Goal: Task Accomplishment & Management: Use online tool/utility

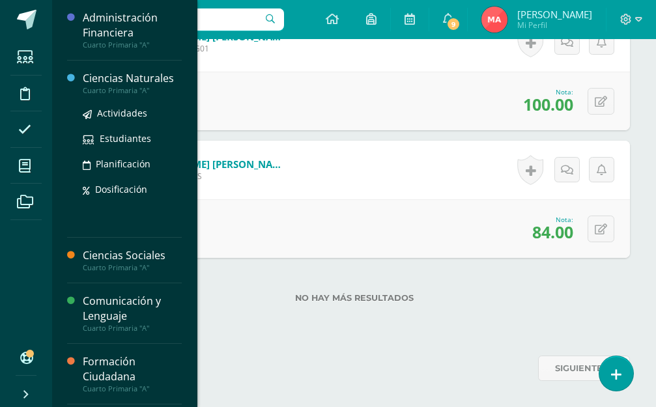
click at [91, 78] on div "Ciencias Naturales" at bounding box center [132, 78] width 99 height 15
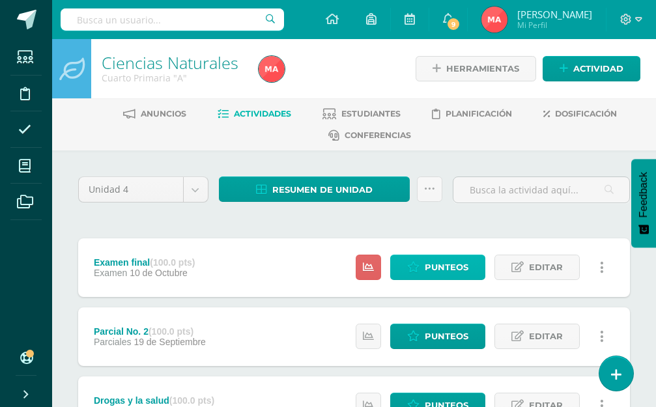
click at [443, 267] on span "Punteos" at bounding box center [447, 267] width 44 height 24
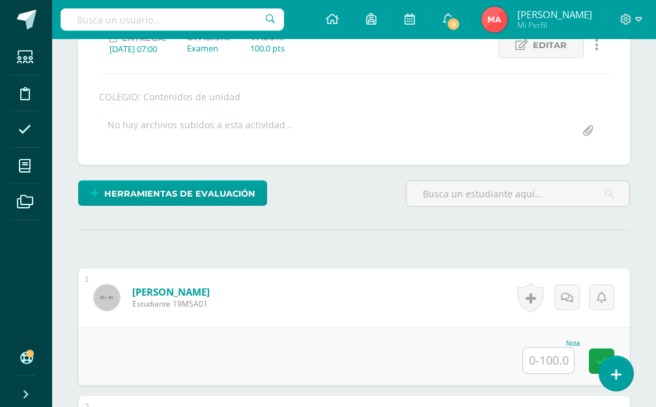
scroll to position [219, 0]
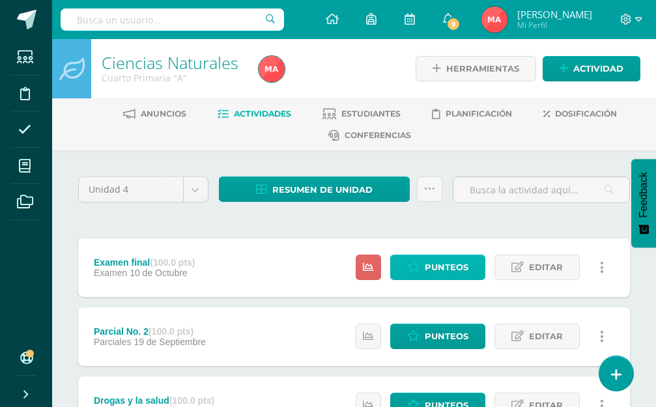
click at [430, 278] on span "Punteos" at bounding box center [447, 267] width 44 height 24
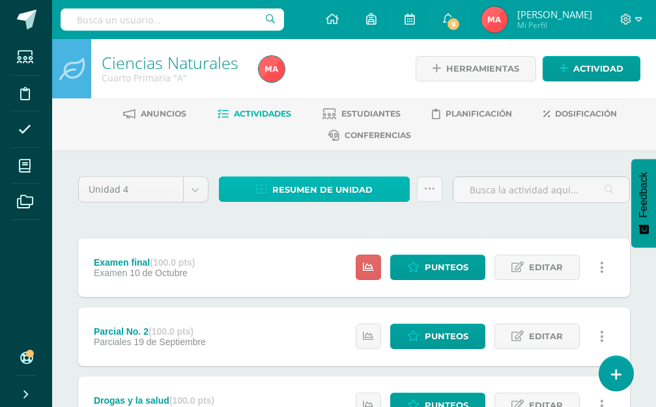
click at [322, 184] on span "Resumen de unidad" at bounding box center [322, 190] width 100 height 24
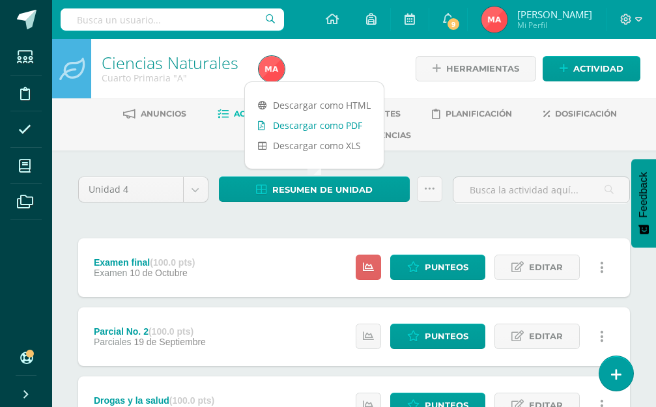
click at [316, 126] on link "Descargar como PDF" at bounding box center [314, 125] width 139 height 20
click at [424, 270] on link "Punteos" at bounding box center [437, 267] width 95 height 25
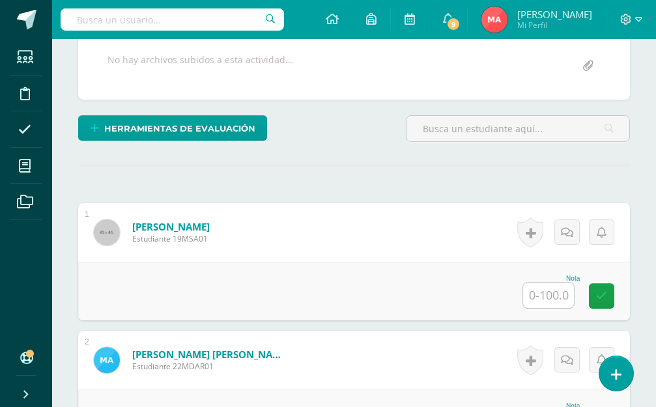
scroll to position [284, 0]
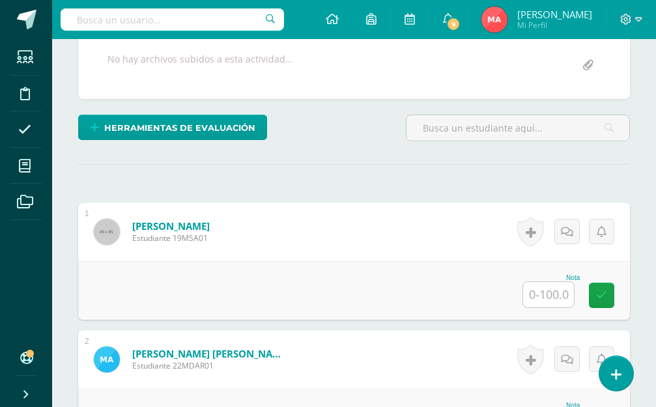
click at [537, 294] on input "text" at bounding box center [548, 294] width 51 height 25
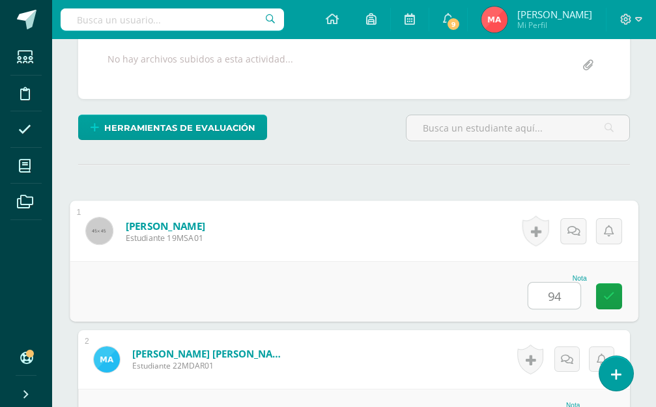
type input "94"
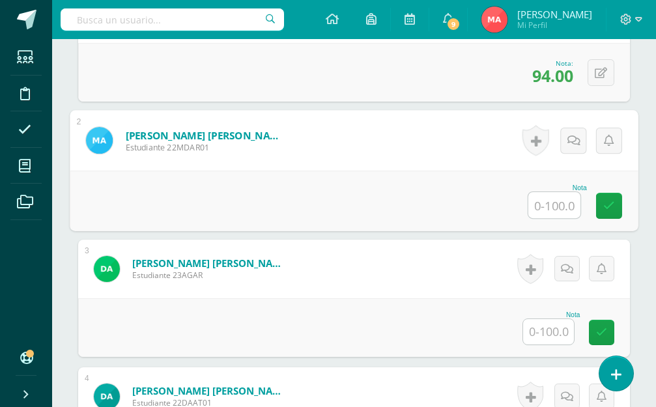
scroll to position [503, 0]
type input "95"
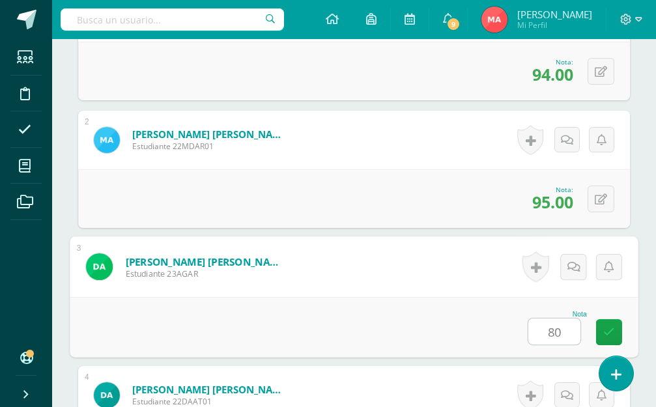
type input "80"
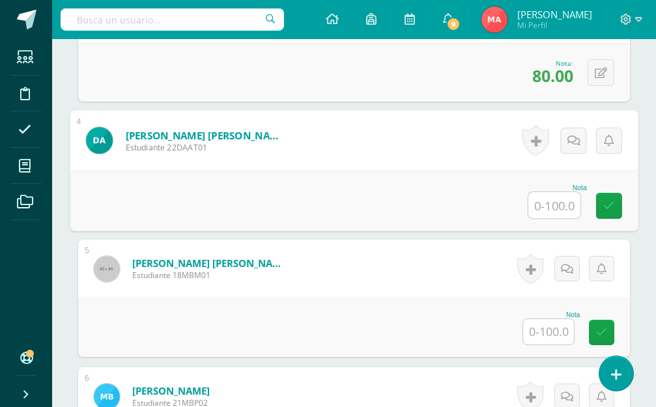
scroll to position [758, 0]
type input "85"
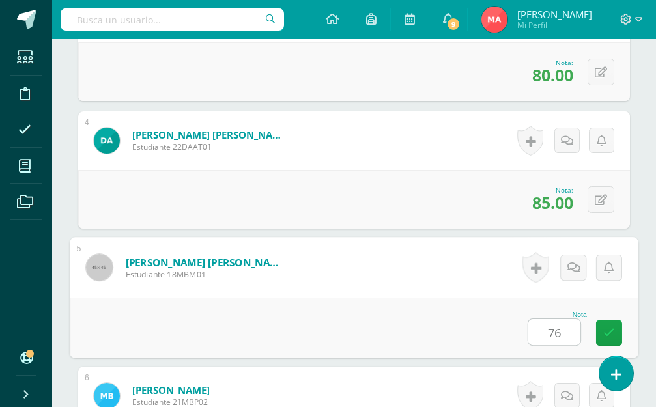
type input "76"
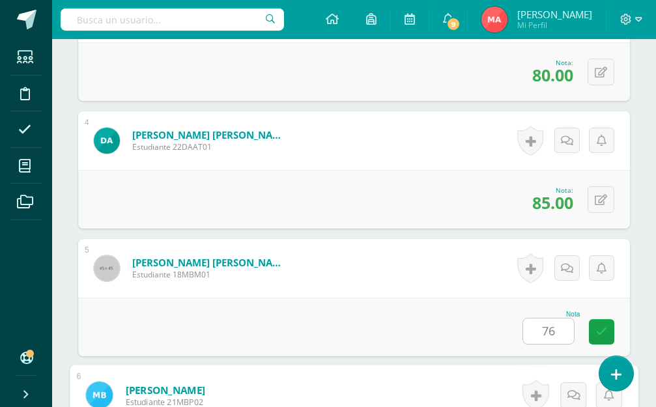
scroll to position [1013, 0]
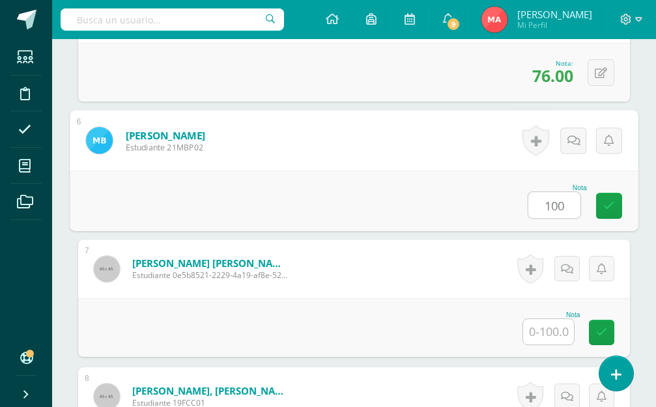
type input "100"
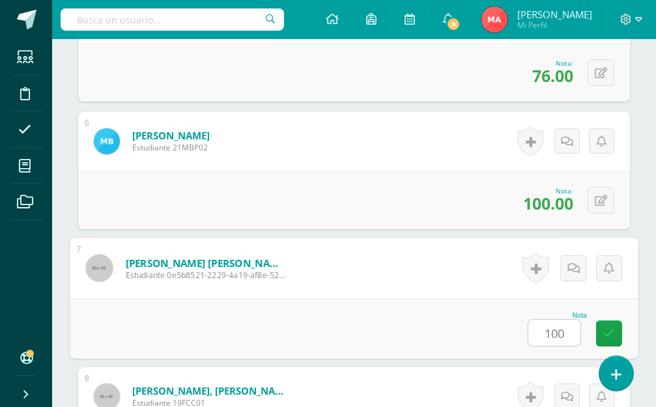
type input "100"
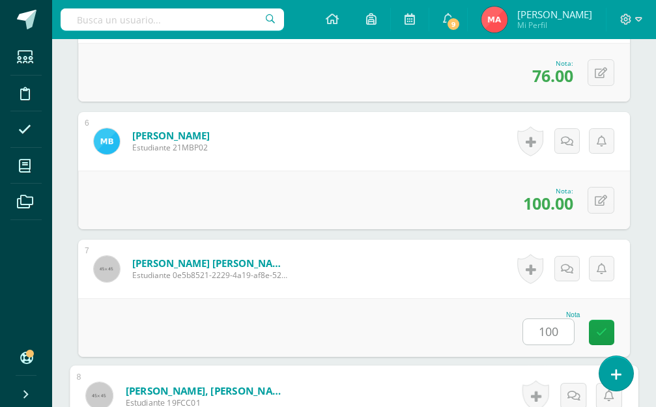
scroll to position [1268, 0]
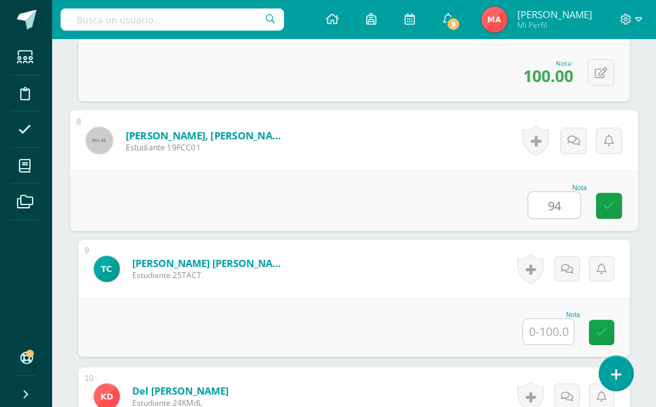
type input "94"
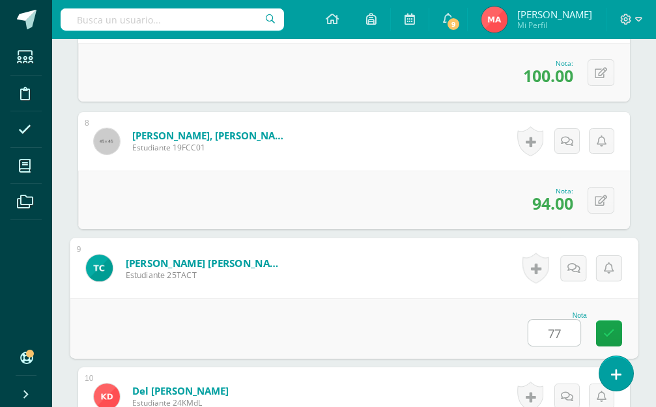
type input "77"
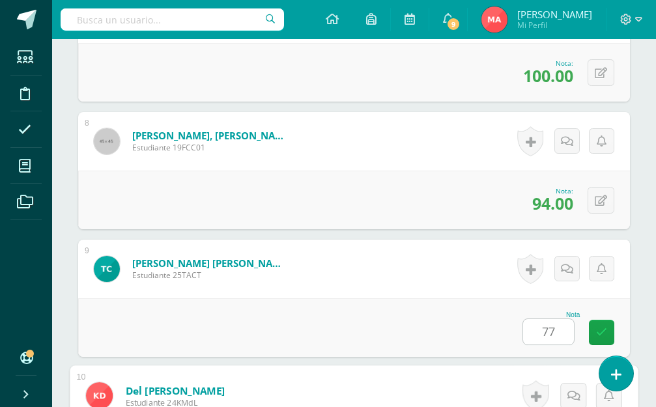
scroll to position [1523, 0]
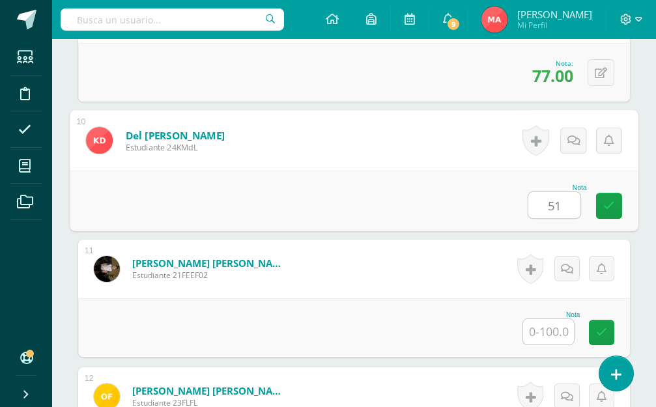
type input "51"
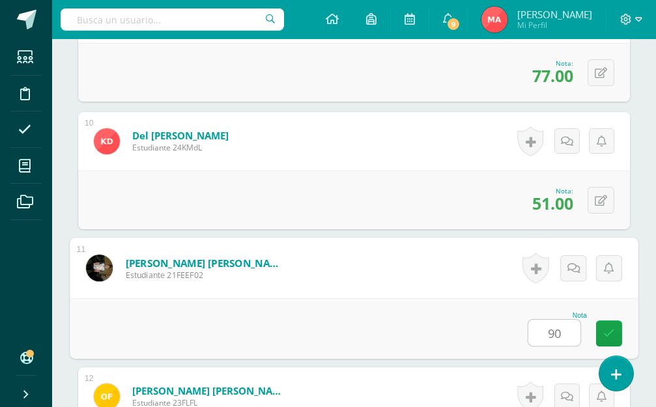
type input "90"
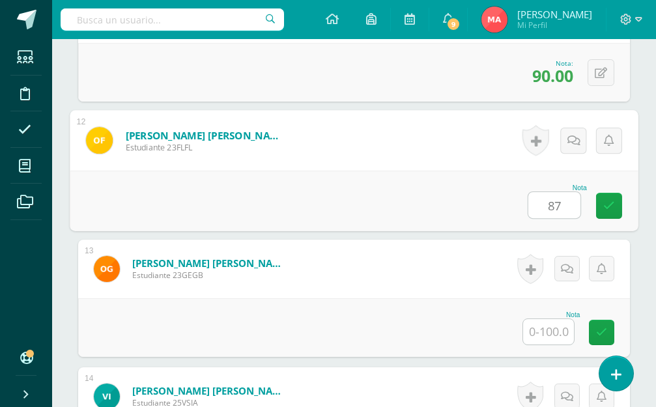
type input "87"
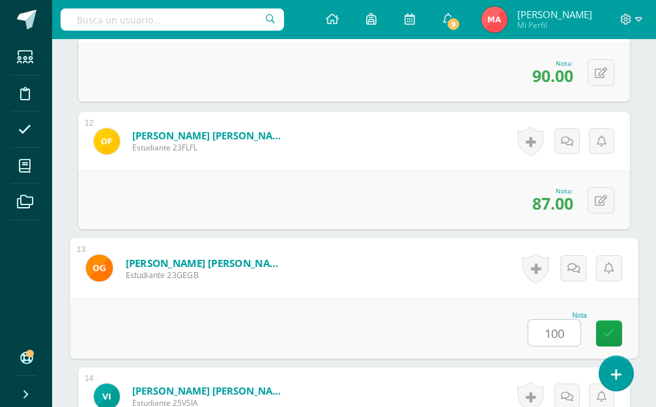
type input "100"
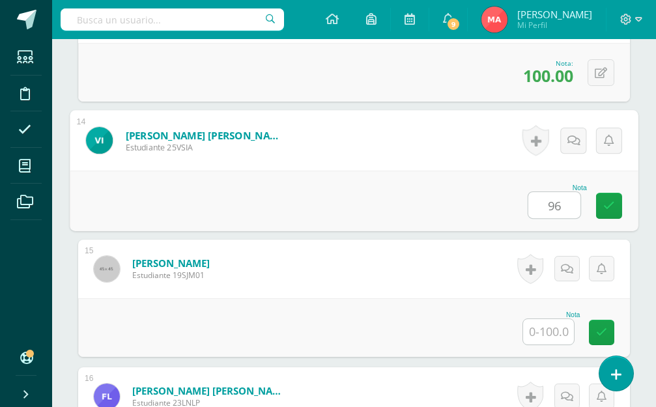
type input "96"
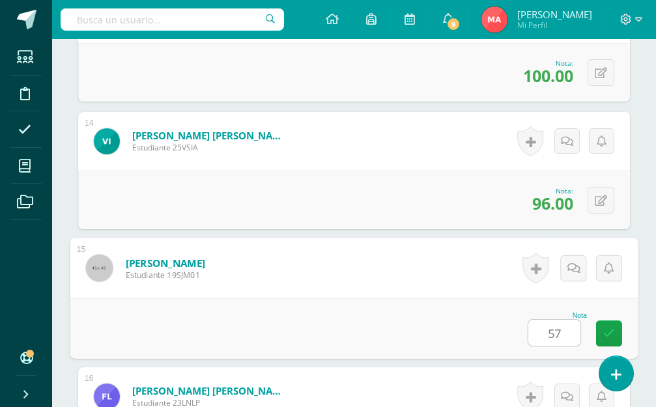
type input "57"
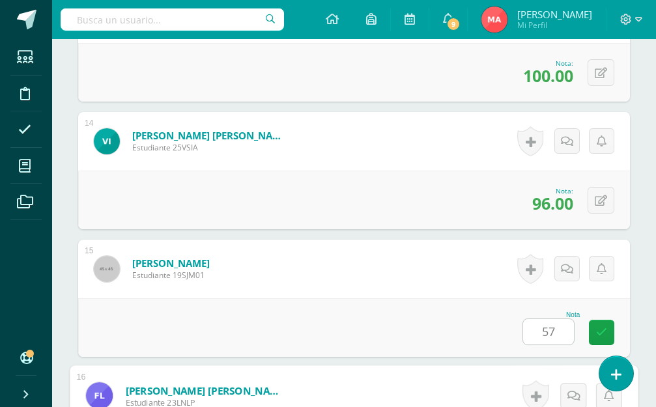
scroll to position [2289, 0]
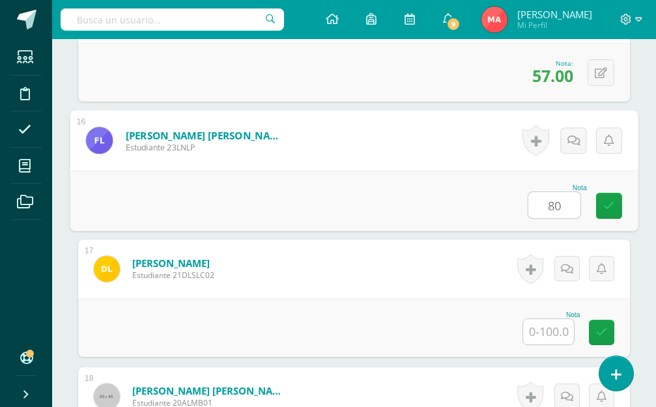
type input "80"
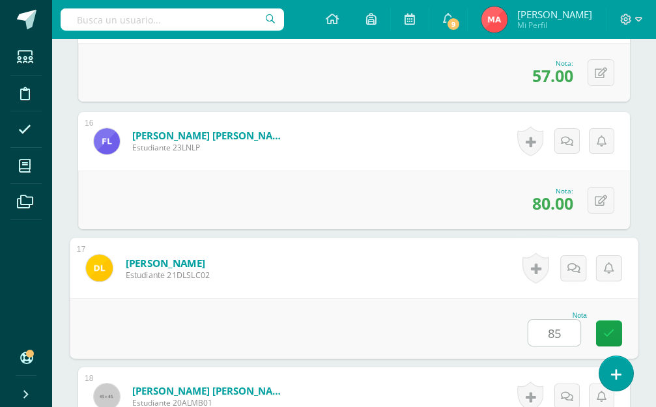
type input "85"
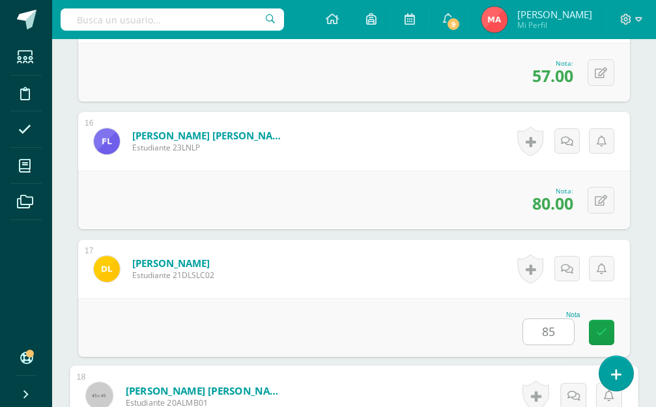
scroll to position [2544, 0]
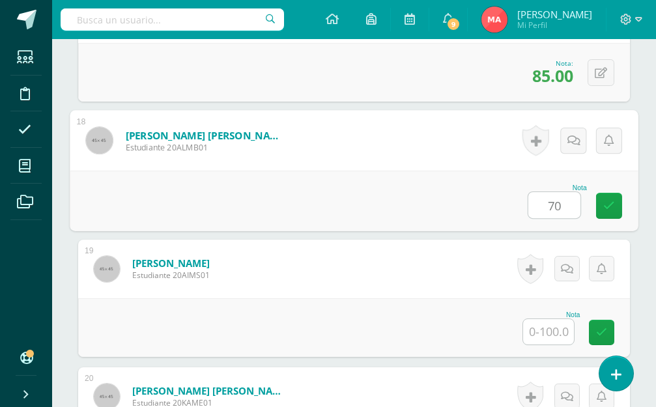
type input "70"
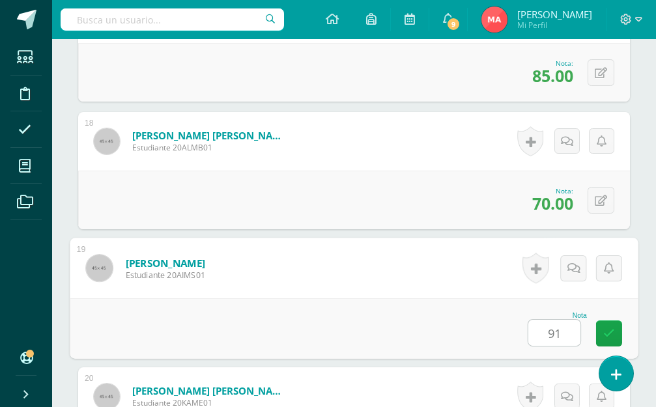
type input "91"
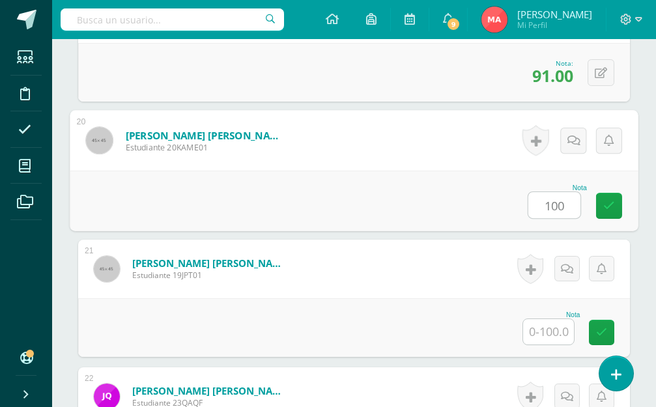
type input "100"
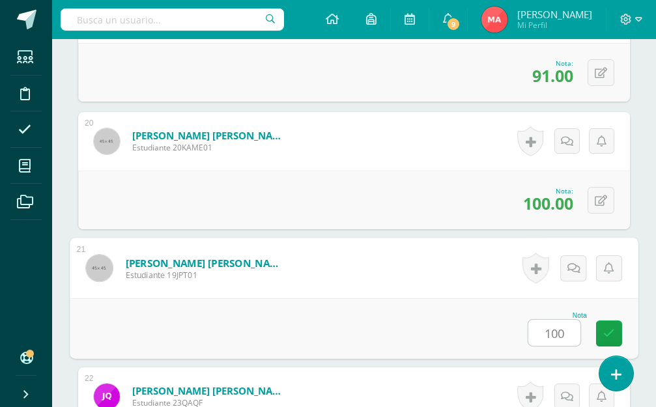
type input "100"
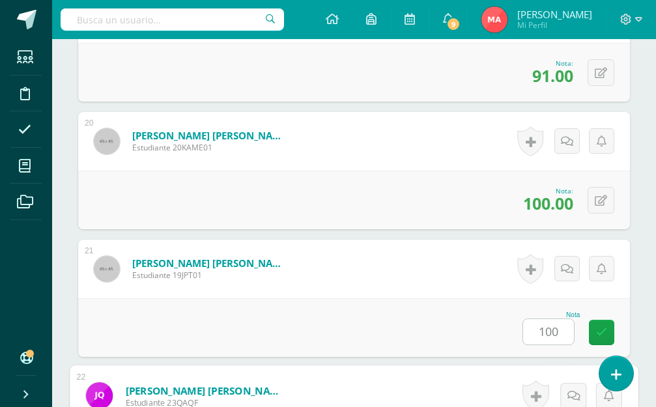
scroll to position [3055, 0]
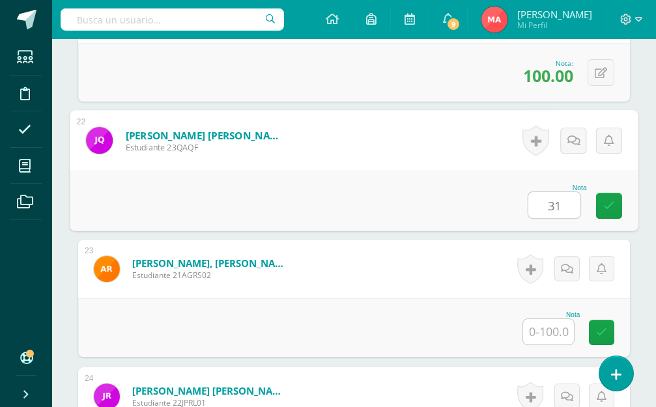
type input "31"
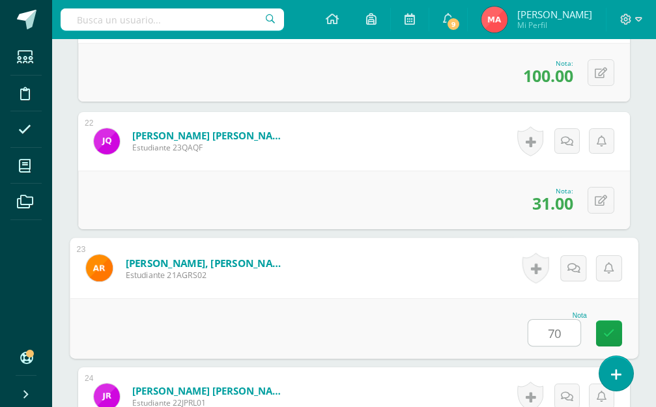
type input "70"
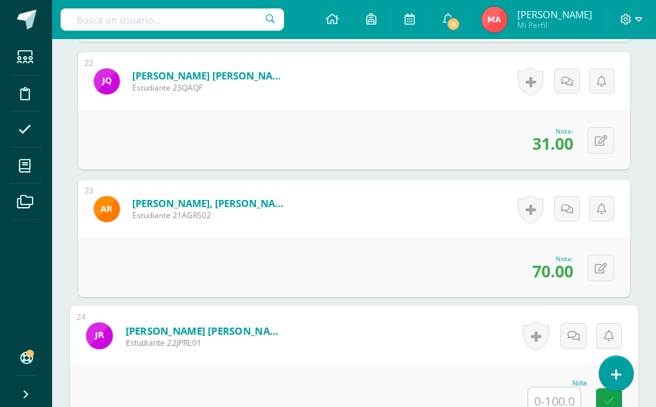
scroll to position [3180, 0]
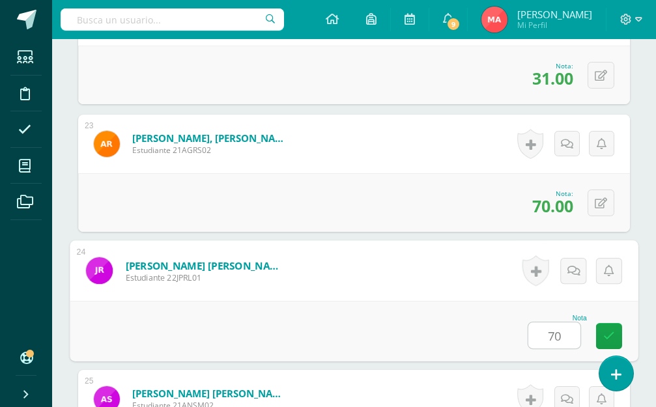
type input "70"
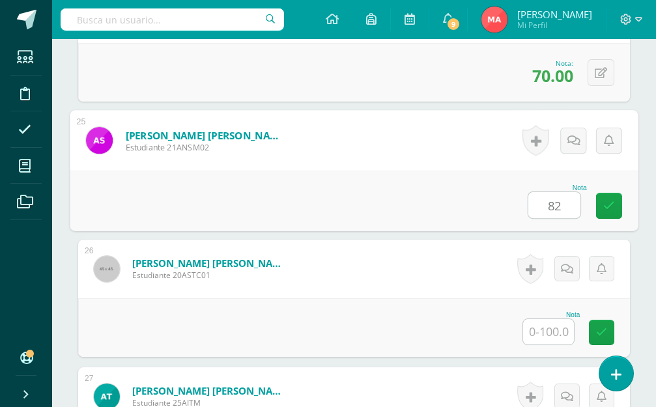
type input "82"
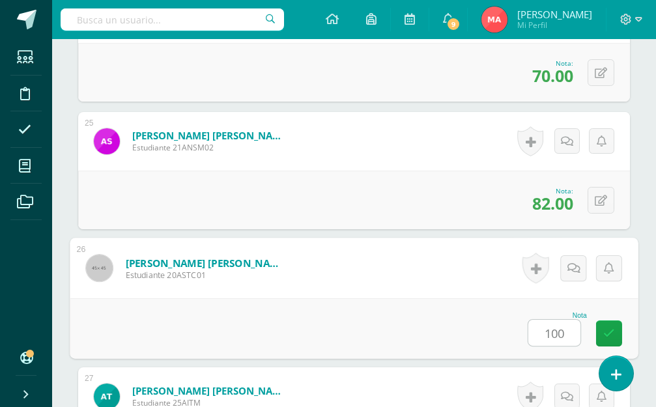
type input "100"
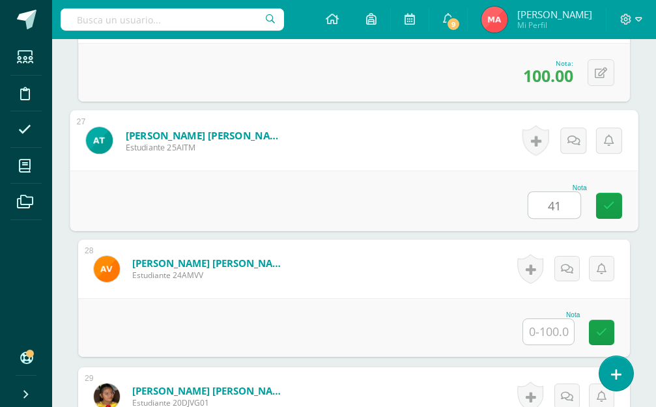
type input "41"
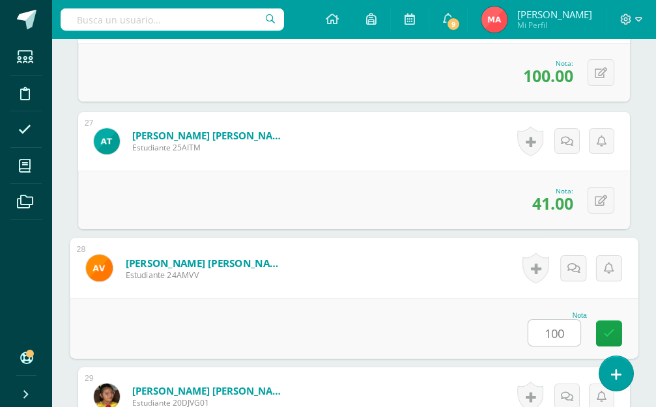
type input "100"
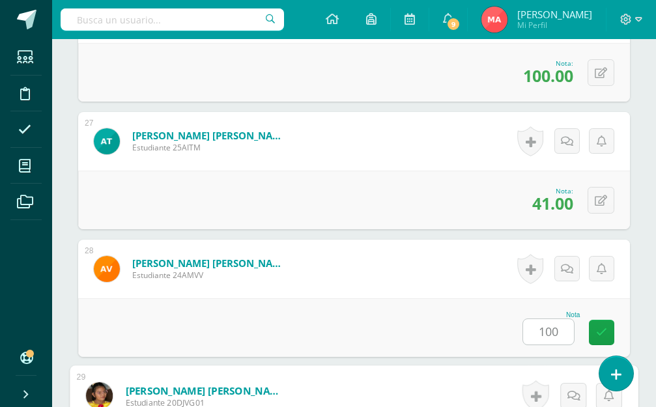
scroll to position [3948, 0]
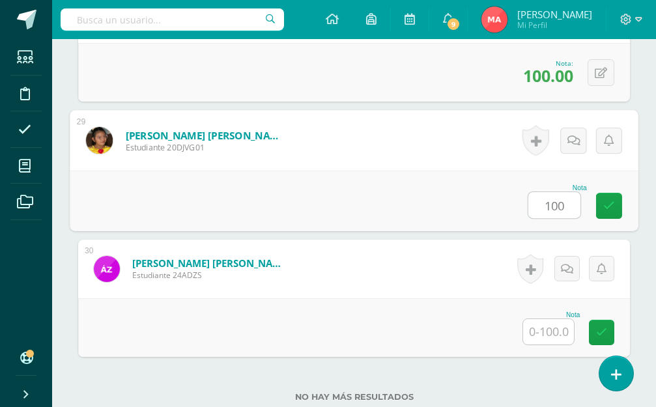
type input "100"
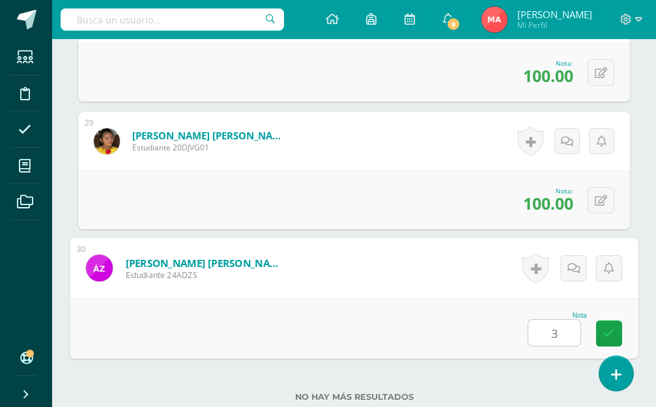
type input "30"
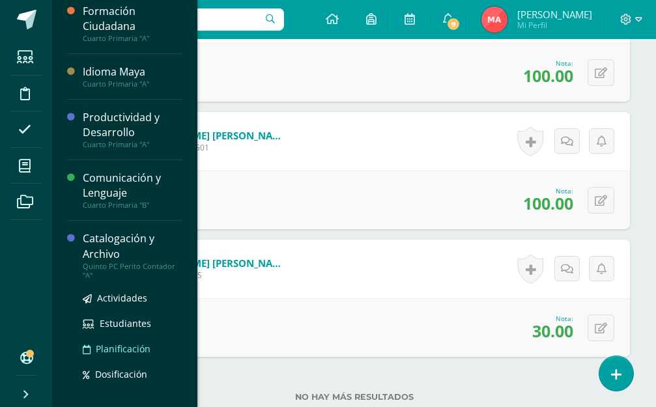
scroll to position [234, 0]
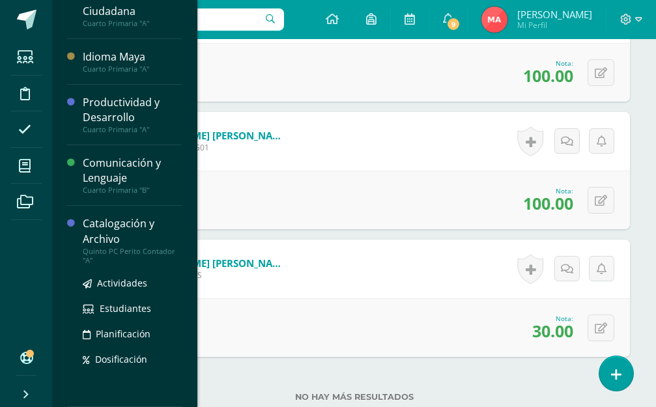
click at [102, 224] on div "Catalogación y Archivo" at bounding box center [132, 231] width 99 height 30
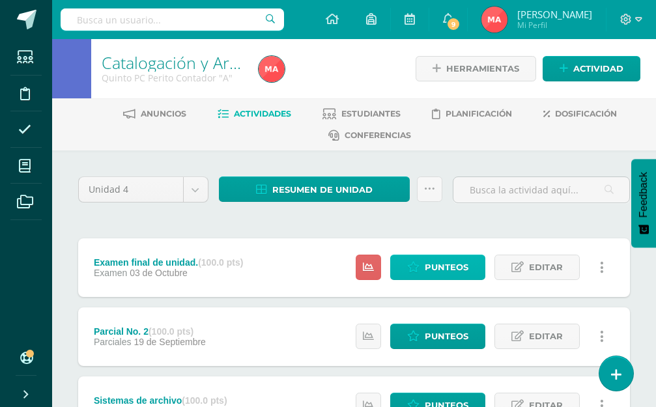
click at [434, 274] on span "Punteos" at bounding box center [447, 267] width 44 height 24
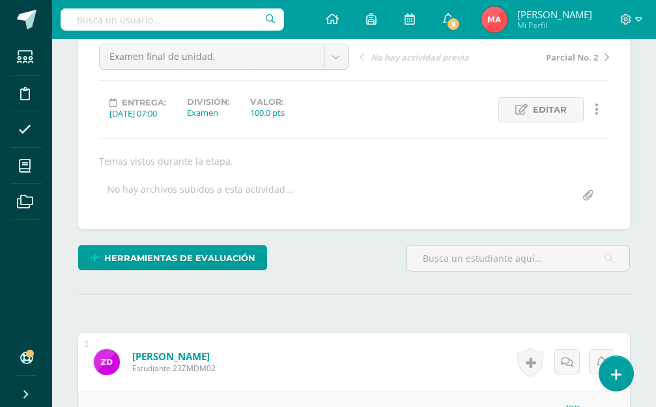
scroll to position [349, 0]
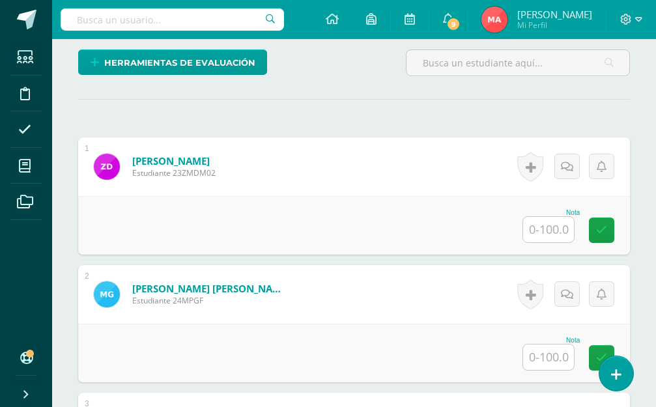
click at [550, 239] on input "text" at bounding box center [548, 229] width 51 height 25
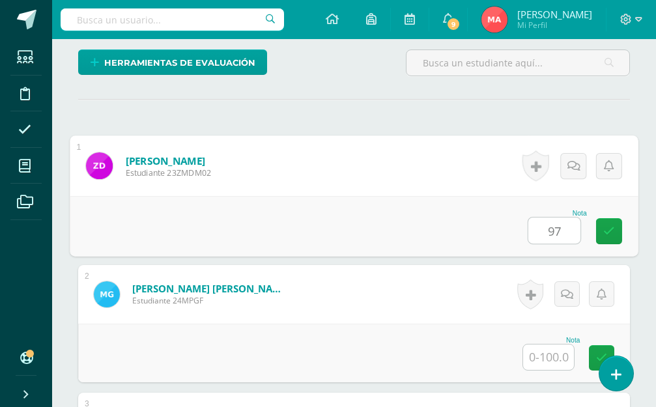
type input "97"
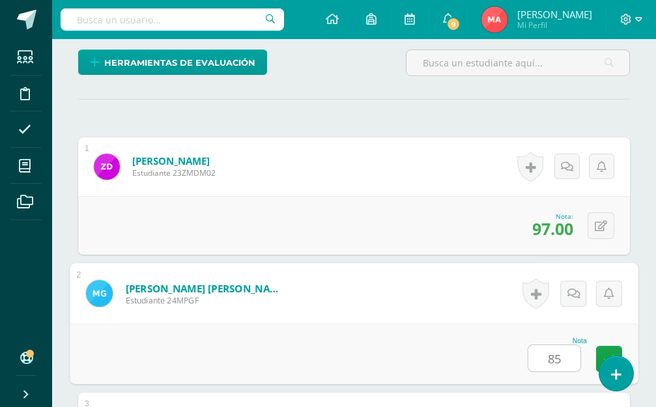
type input "85"
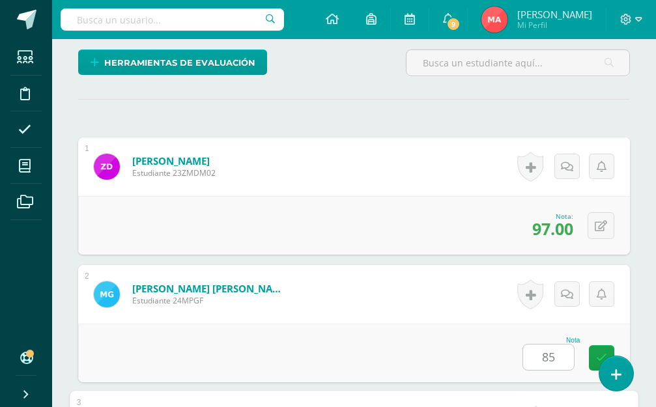
scroll to position [630, 0]
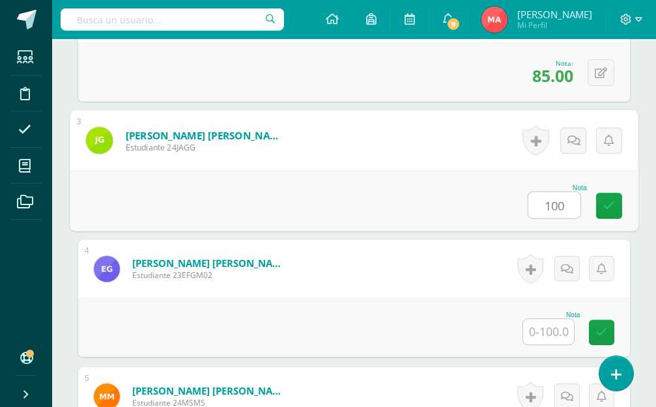
type input "100"
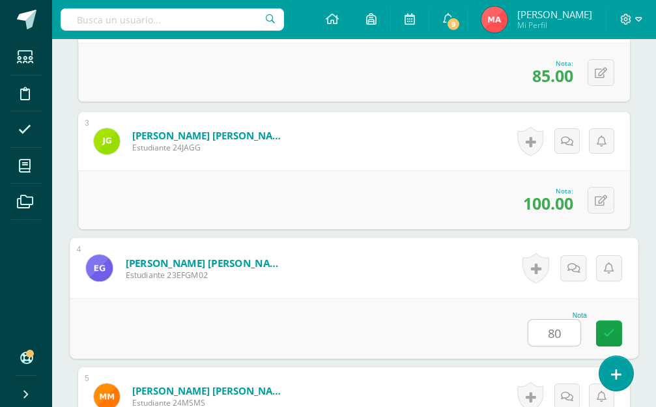
type input "80"
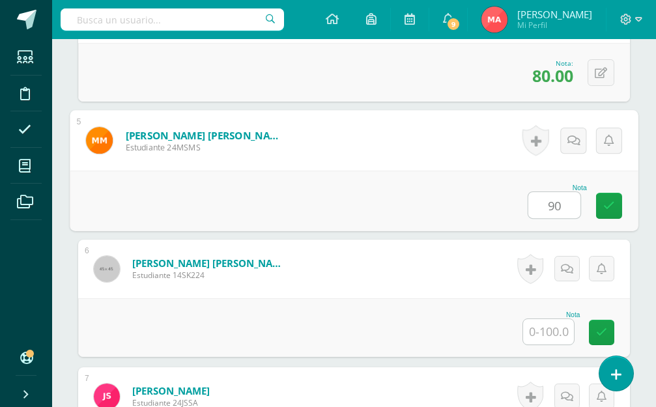
type input "90"
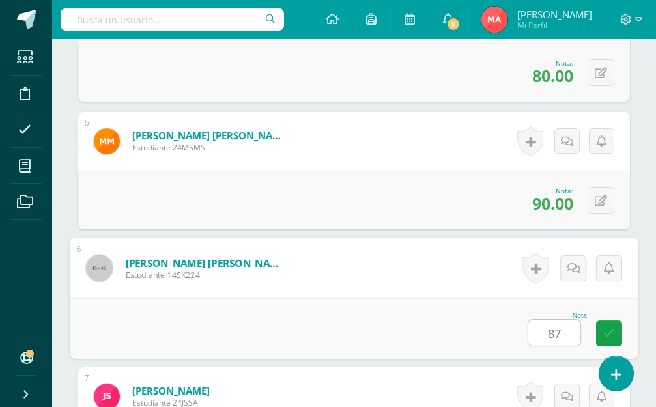
type input "87"
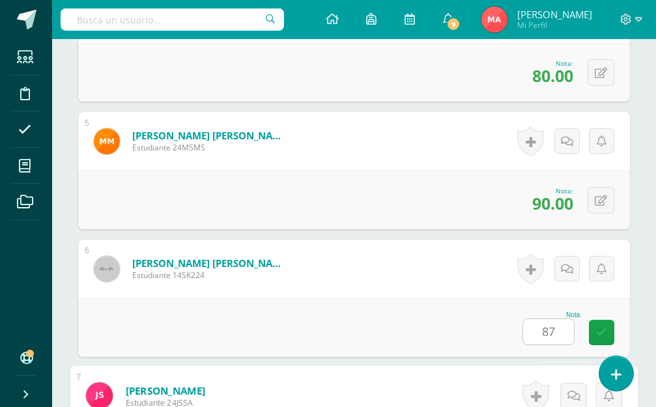
scroll to position [1140, 0]
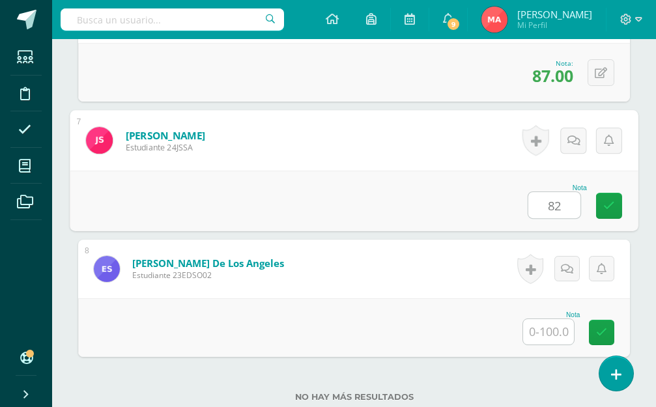
type input "82"
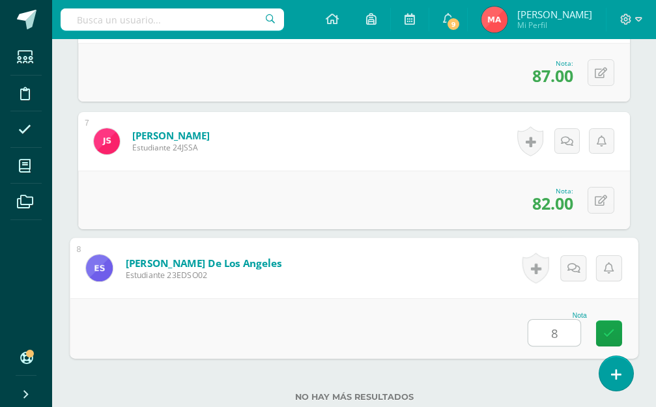
type input "84"
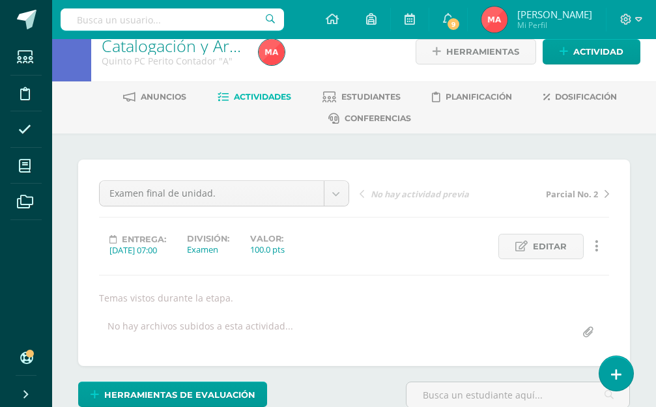
scroll to position [0, 0]
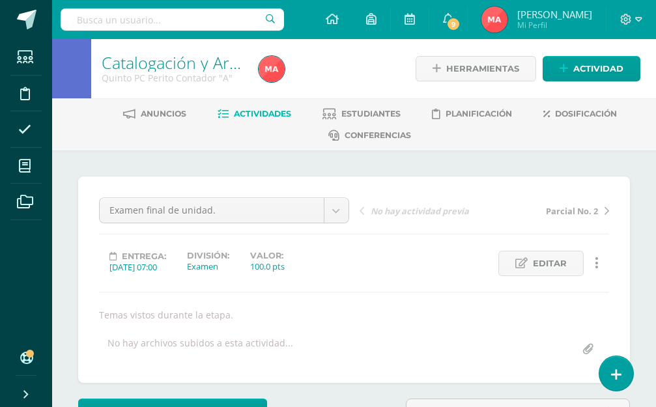
click at [145, 65] on link "Catalogación y Archivo" at bounding box center [185, 62] width 167 height 22
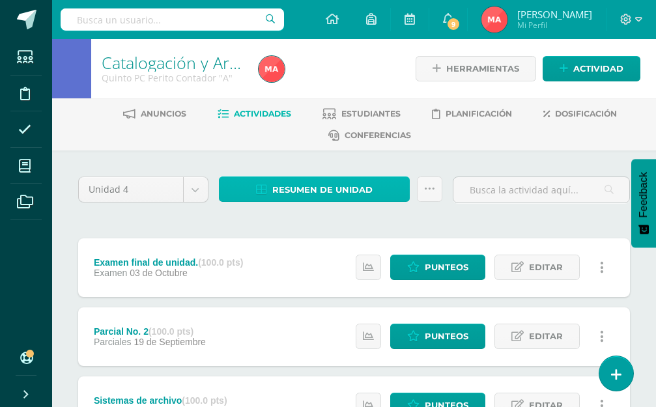
click at [305, 185] on span "Resumen de unidad" at bounding box center [322, 190] width 100 height 24
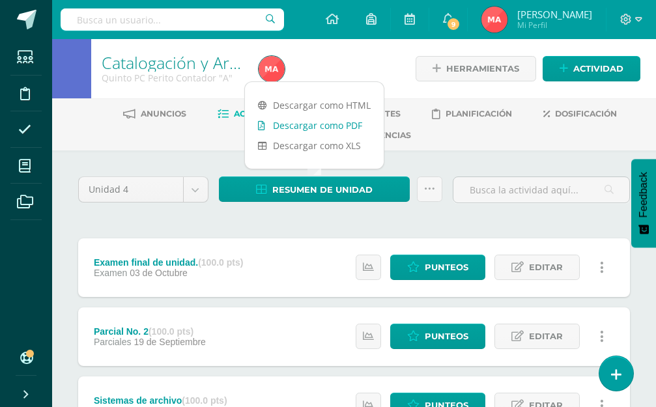
click at [311, 117] on link "Descargar como PDF" at bounding box center [314, 125] width 139 height 20
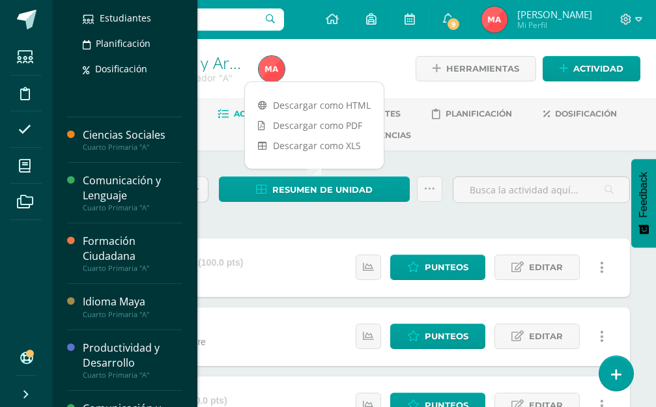
scroll to position [195, 0]
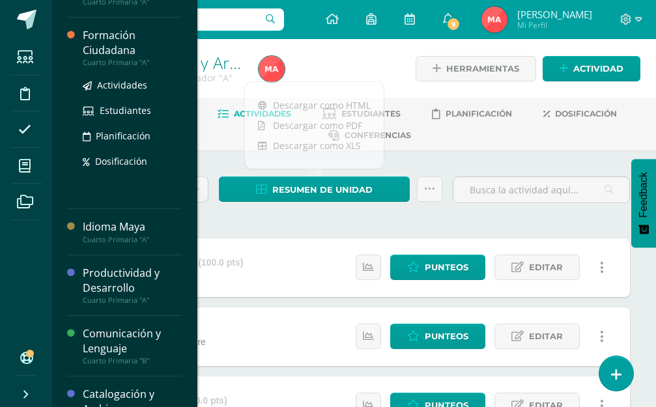
click at [109, 53] on div "Formación Ciudadana" at bounding box center [132, 43] width 99 height 30
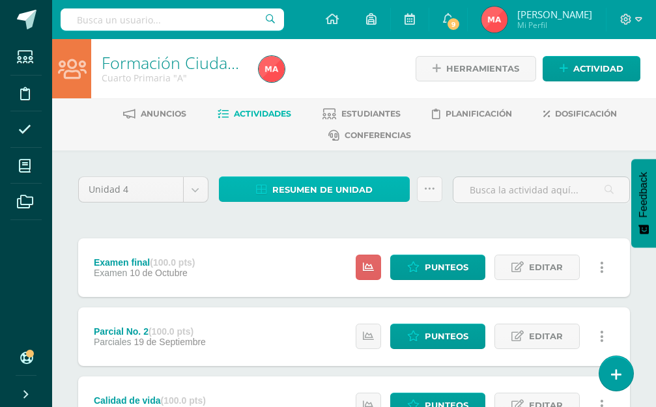
click at [348, 191] on span "Resumen de unidad" at bounding box center [322, 190] width 100 height 24
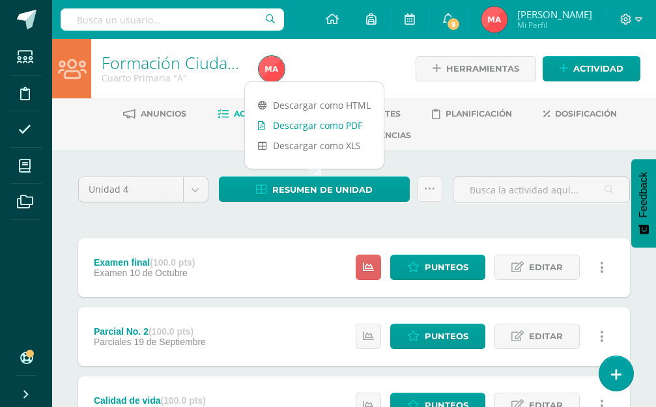
click at [336, 119] on link "Descargar como PDF" at bounding box center [314, 125] width 139 height 20
